Goal: Find specific fact: Find specific fact

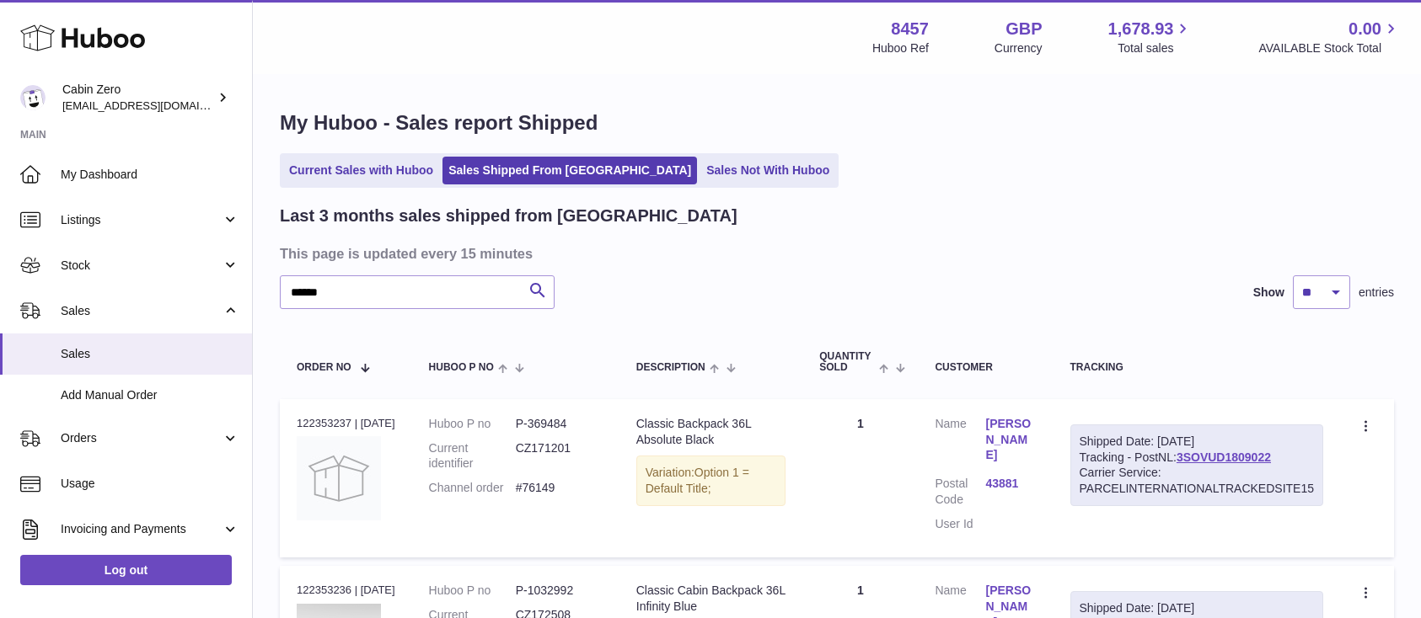
select select "**"
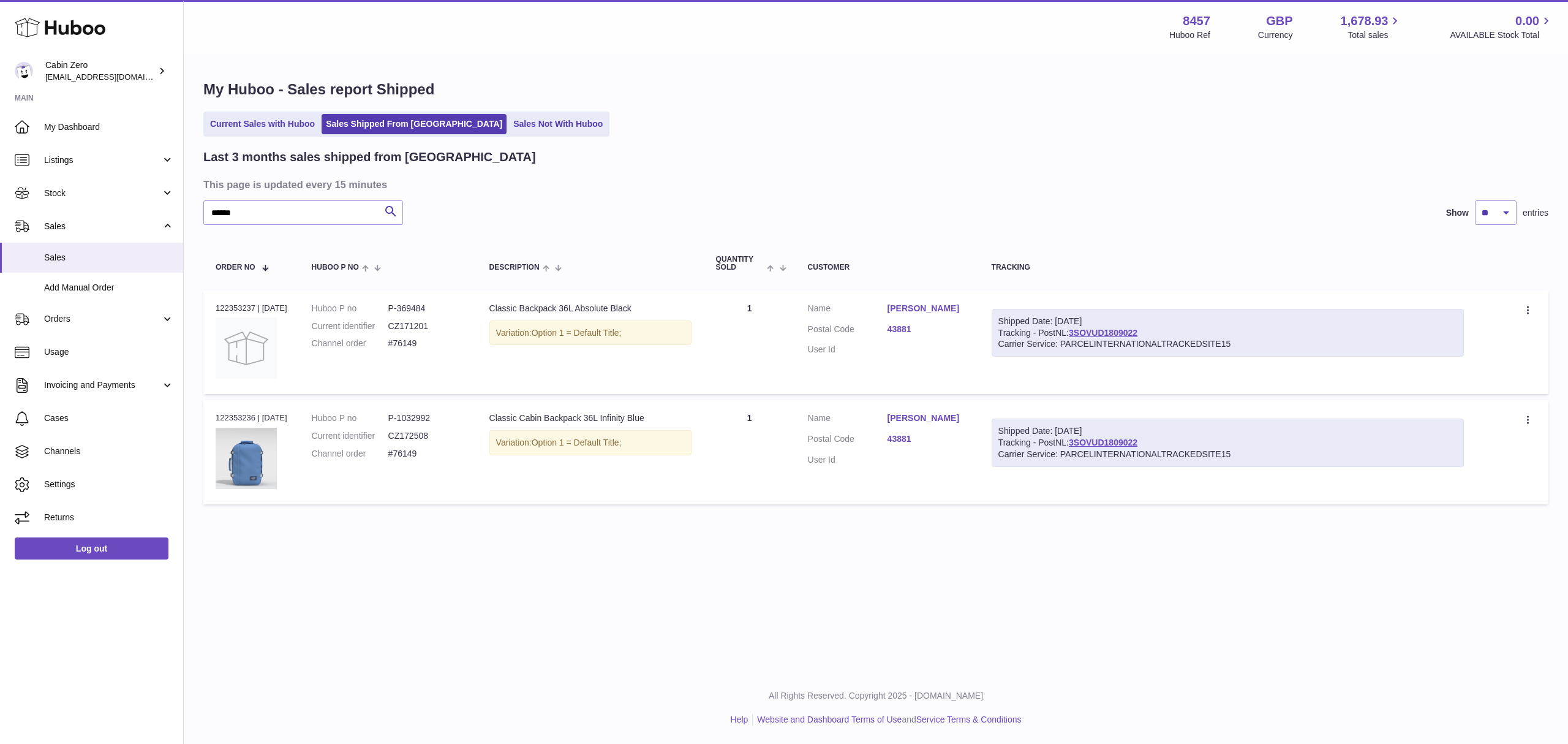
drag, startPoint x: 445, startPoint y: 319, endPoint x: 437, endPoint y: 317, distance: 8.2
click at [445, 321] on dd "CZ171201" at bounding box center [426, 327] width 76 height 12
drag, startPoint x: 395, startPoint y: 305, endPoint x: 449, endPoint y: 305, distance: 54.0
click at [449, 305] on dd "P-369484" at bounding box center [426, 308] width 76 height 12
copy dd "P-369484"
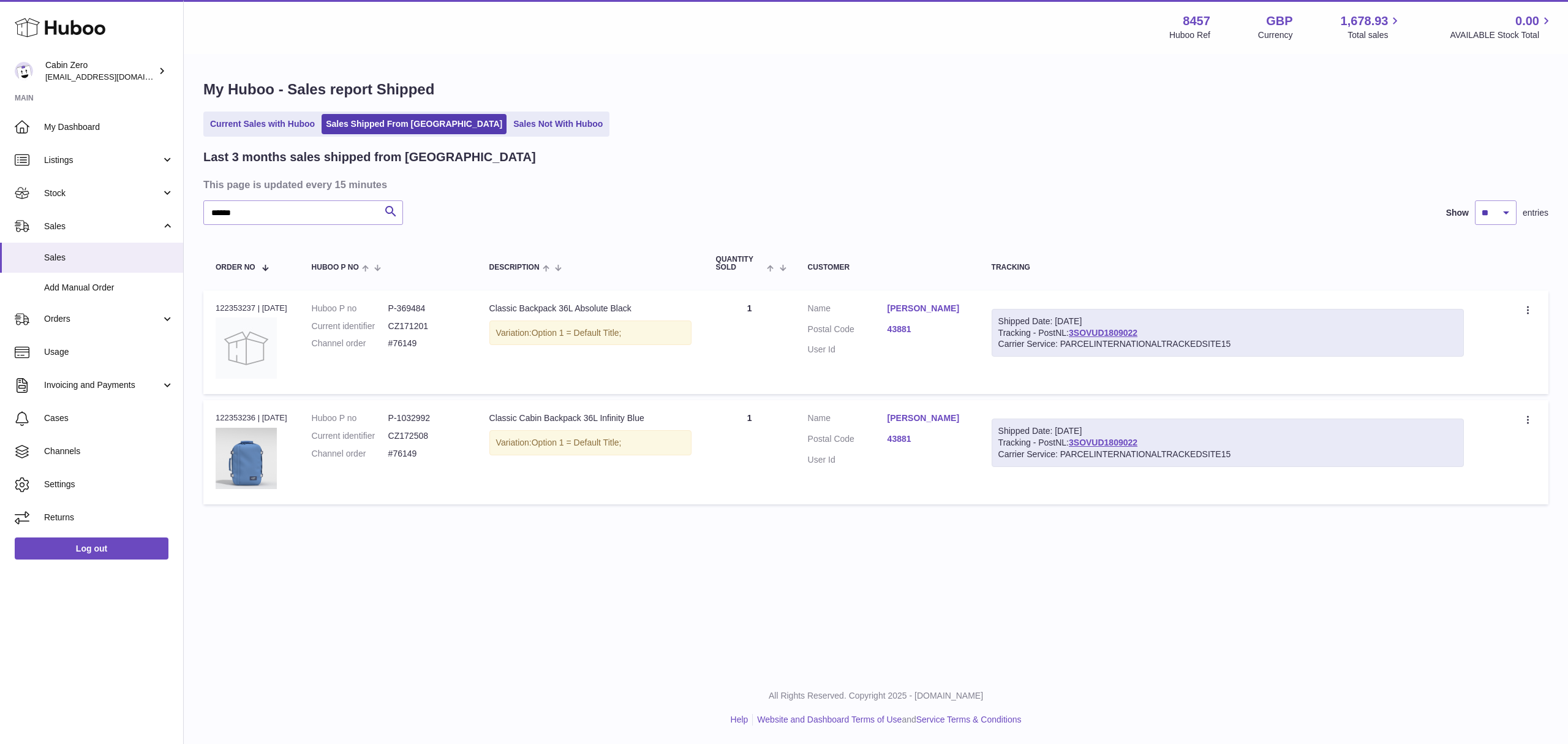
click at [403, 324] on dd "CZ171201" at bounding box center [426, 327] width 76 height 12
copy dd "CZ171201"
click at [426, 303] on dd "P-369484" at bounding box center [426, 308] width 76 height 12
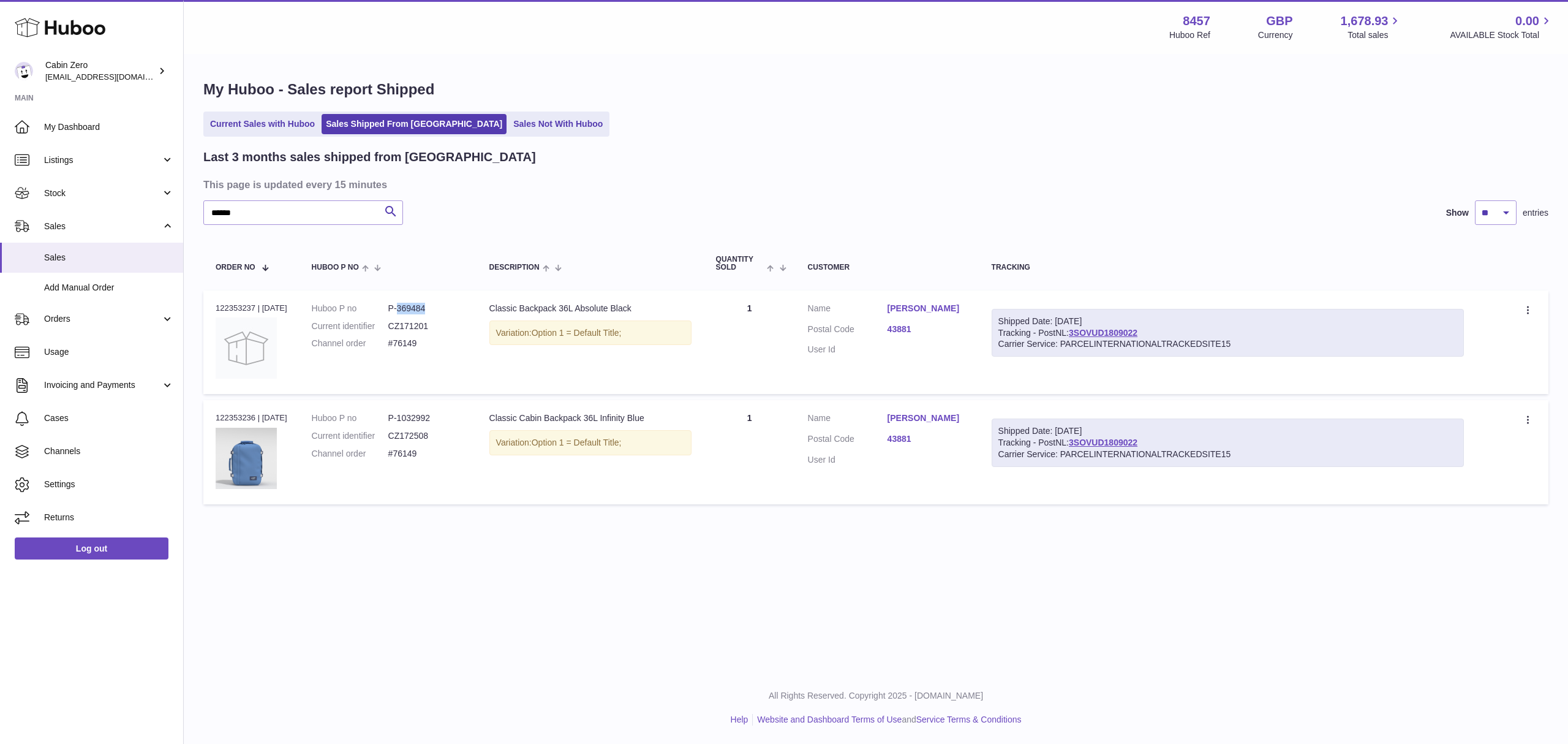
copy dd "369484"
click at [418, 419] on dd "P-1032992" at bounding box center [426, 418] width 76 height 12
copy dl "P-1032992"
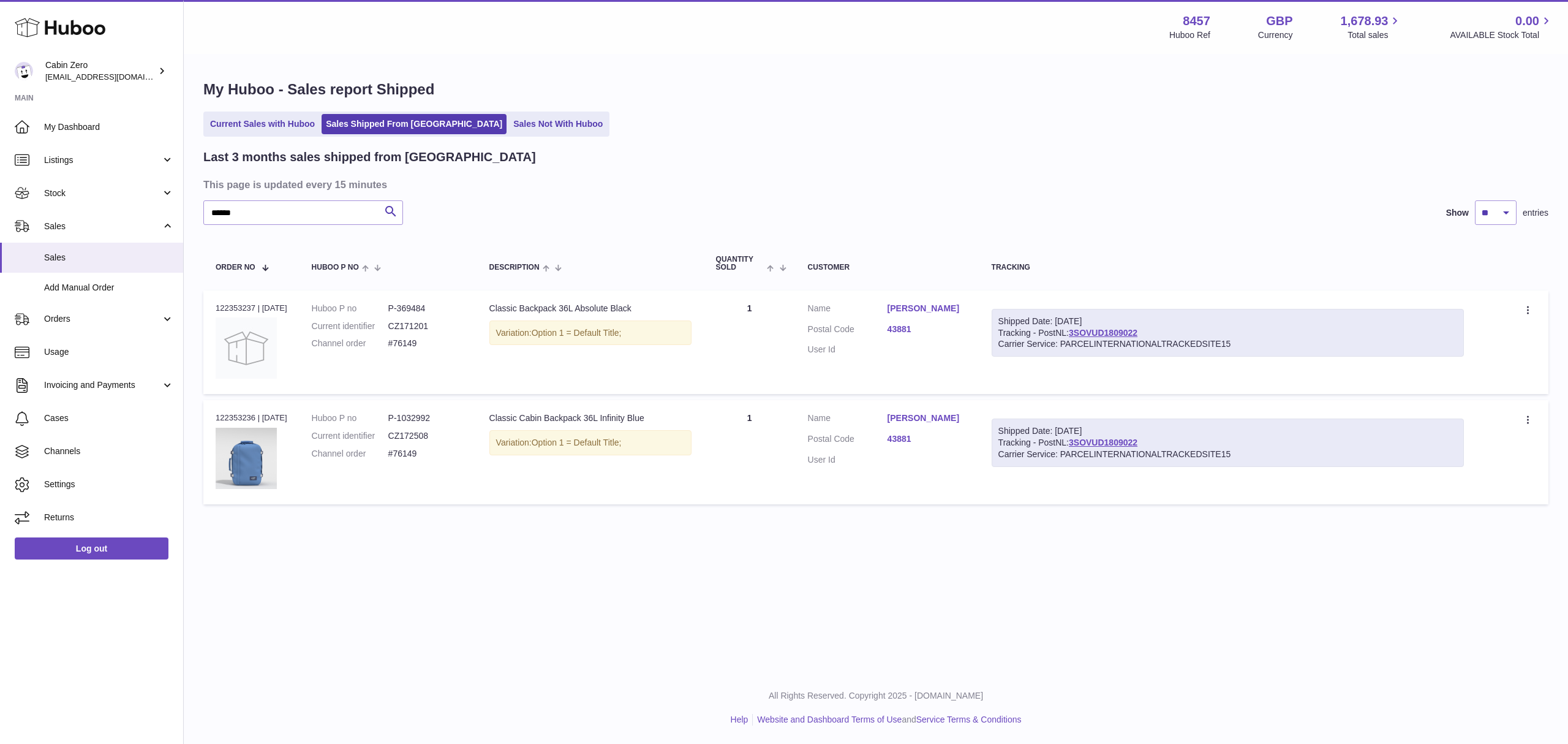
click at [424, 434] on dd "CZ172508" at bounding box center [426, 436] width 76 height 12
copy dd "CZ172508"
